Goal: Complete application form

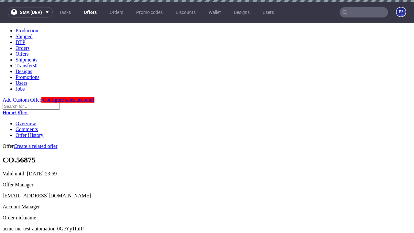
scroll to position [2, 0]
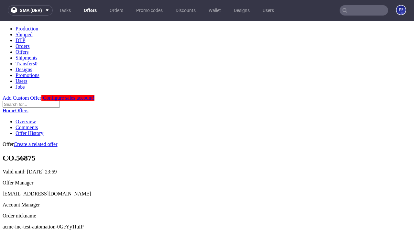
scroll to position [221, 0]
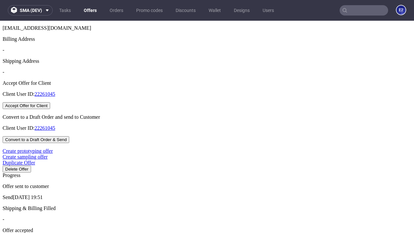
click at [50, 109] on button "Accept Offer for Client" at bounding box center [27, 105] width 48 height 7
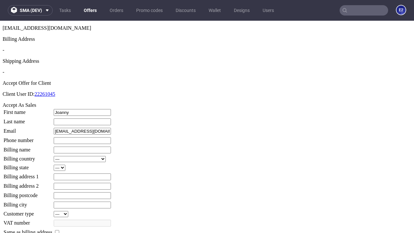
type input "Joanny"
type input "Koelpin"
type input "1509813888"
type input "Myrtie.Parker"
select select "13"
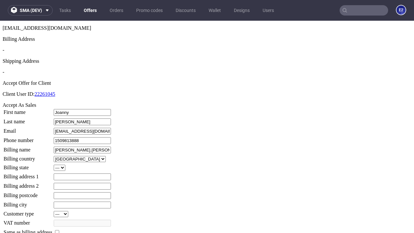
type input "Myrtie.Parker"
type input "8 Bonnie Field"
select select "132"
type input "8 Bonnie Field"
type input "VC52 7AP"
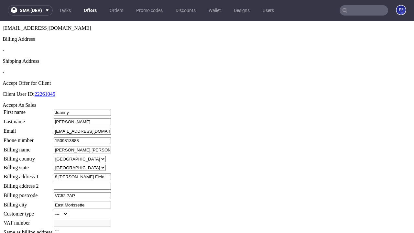
type input "East Morissette"
click at [59, 230] on input "checkbox" at bounding box center [57, 232] width 4 height 4
checkbox input "true"
type input "Myrtie.Parker"
select select "13"
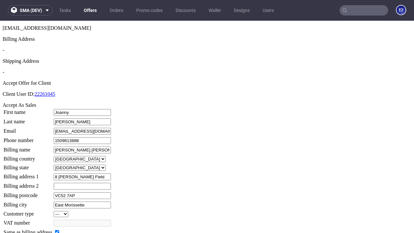
type input "8 Bonnie Field"
type input "VC52 7AP"
type input "East Morissette"
select select "132"
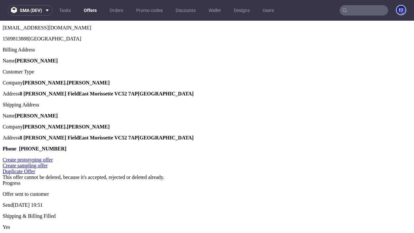
scroll to position [0, 0]
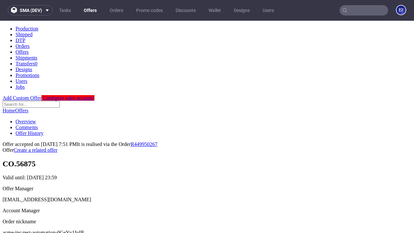
type input "[DATE]"
select select "12214305"
type input "In progress..."
